Goal: Find specific page/section: Find specific page/section

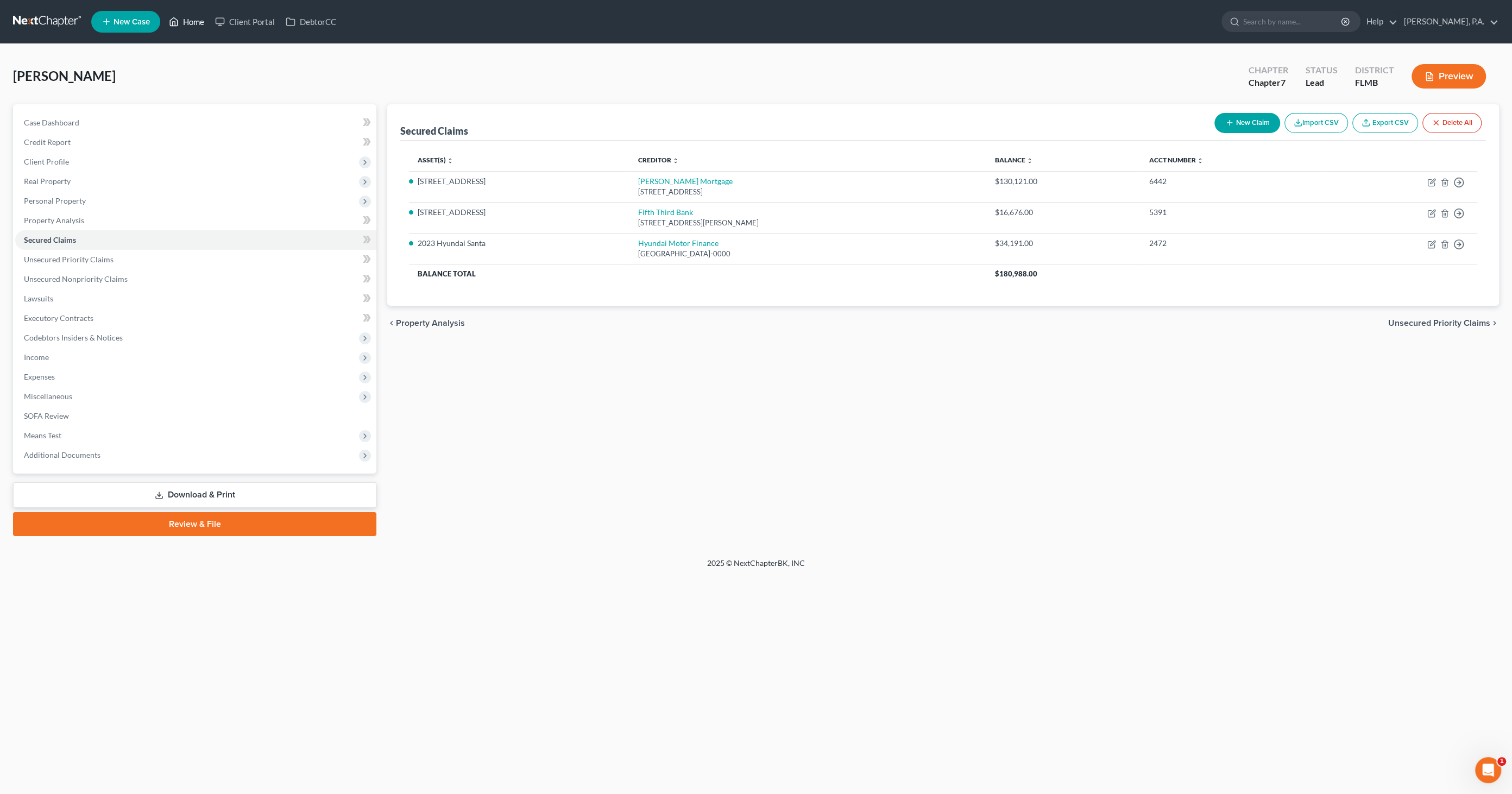
click at [189, 21] on link "Home" at bounding box center [187, 22] width 46 height 19
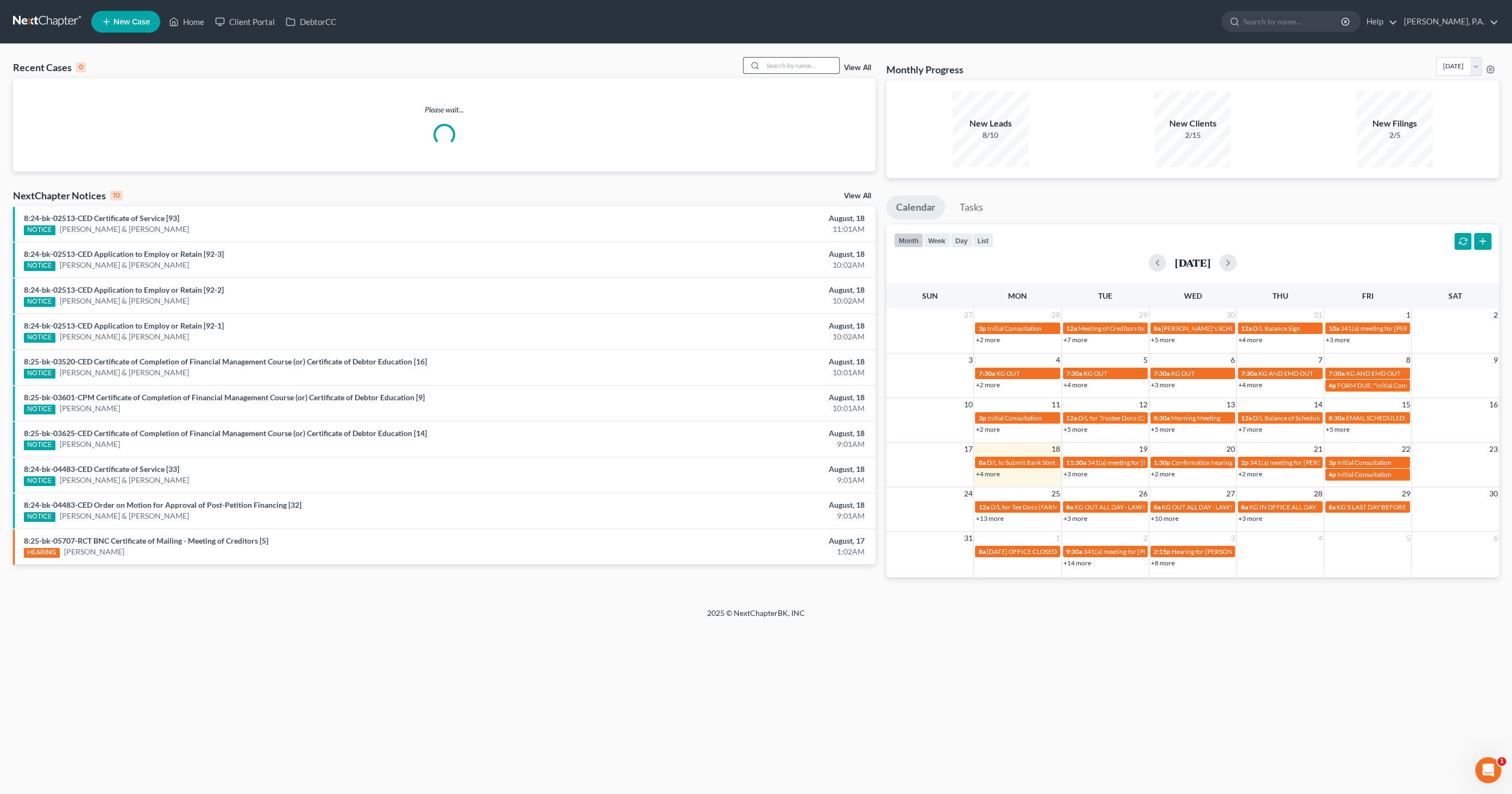
click at [779, 62] on input "search" at bounding box center [801, 65] width 76 height 15
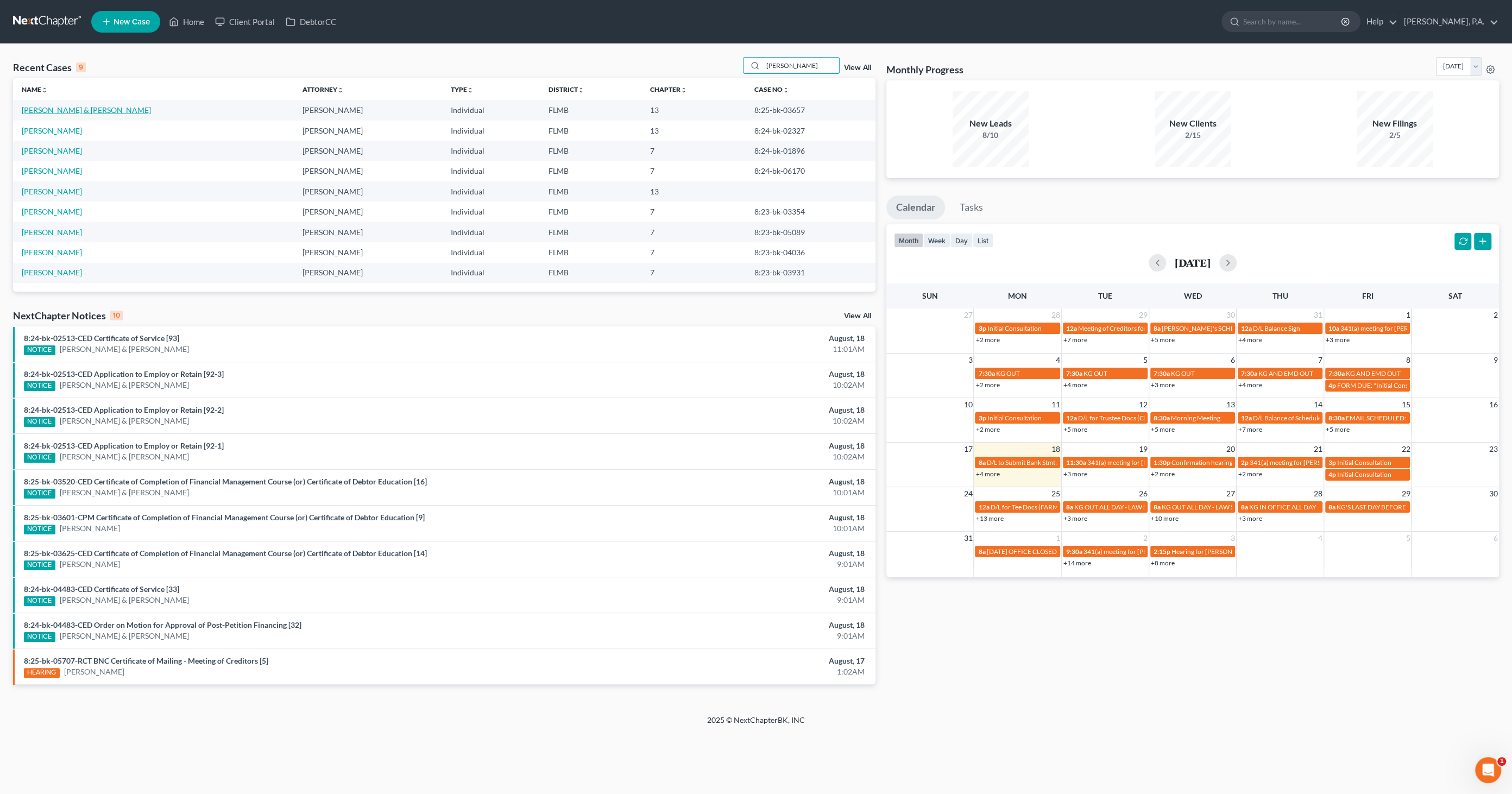
type input "[PERSON_NAME]"
click at [74, 112] on link "[PERSON_NAME] & [PERSON_NAME]" at bounding box center [86, 110] width 129 height 9
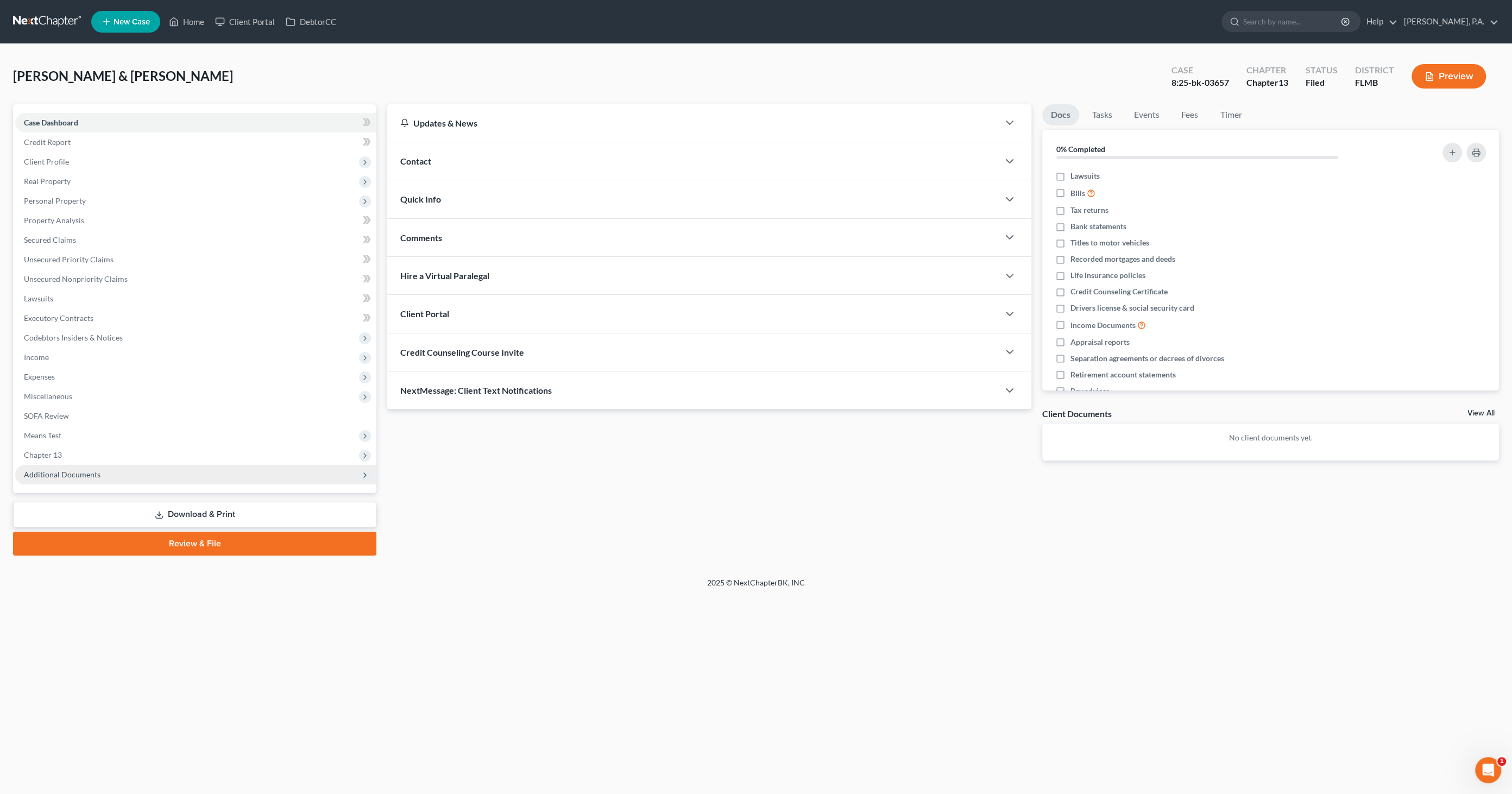
click at [59, 476] on span "Additional Documents" at bounding box center [62, 474] width 77 height 9
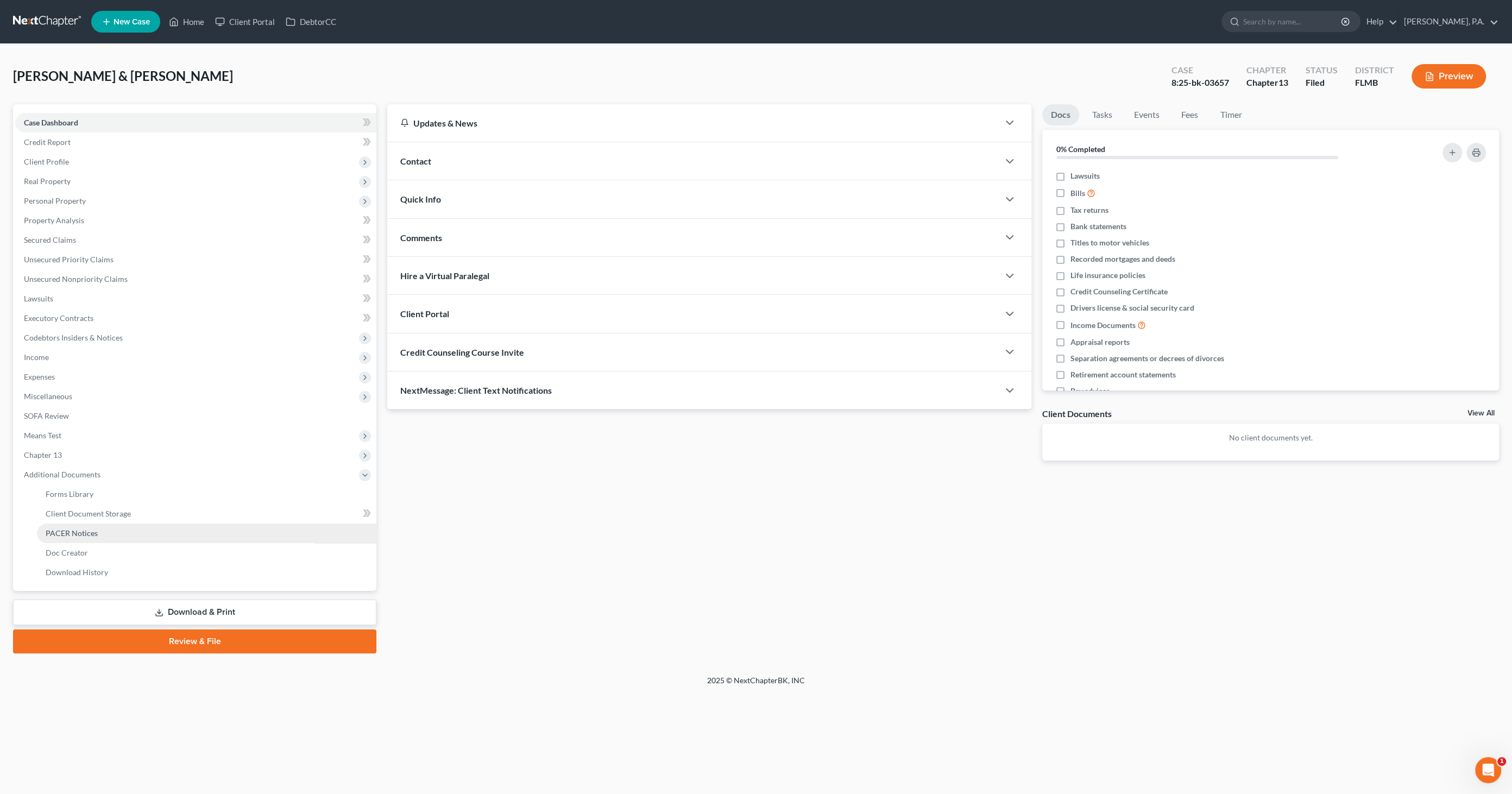
click at [84, 534] on span "PACER Notices" at bounding box center [72, 533] width 52 height 9
